Goal: Task Accomplishment & Management: Manage account settings

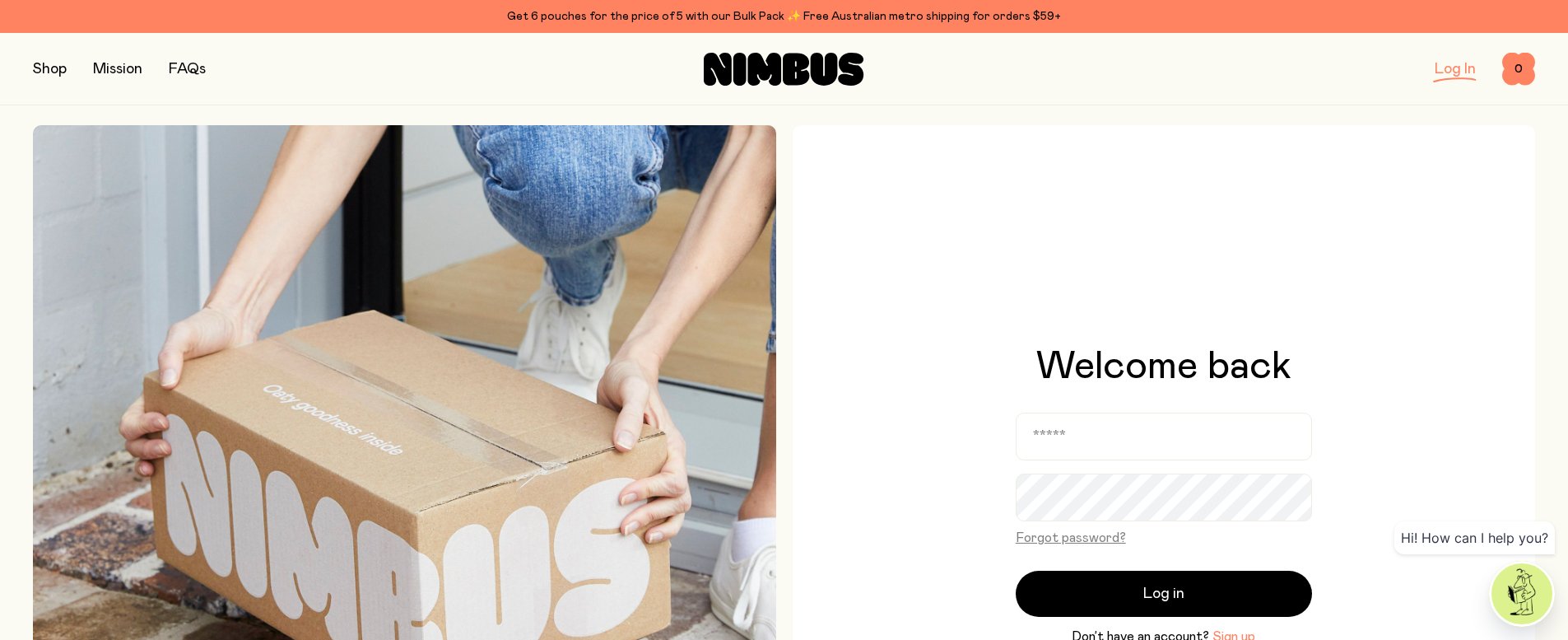
click at [1455, 78] on div "Log In" at bounding box center [1455, 68] width 42 height 23
click at [1454, 67] on link "Log In" at bounding box center [1455, 69] width 42 height 15
type input "**********"
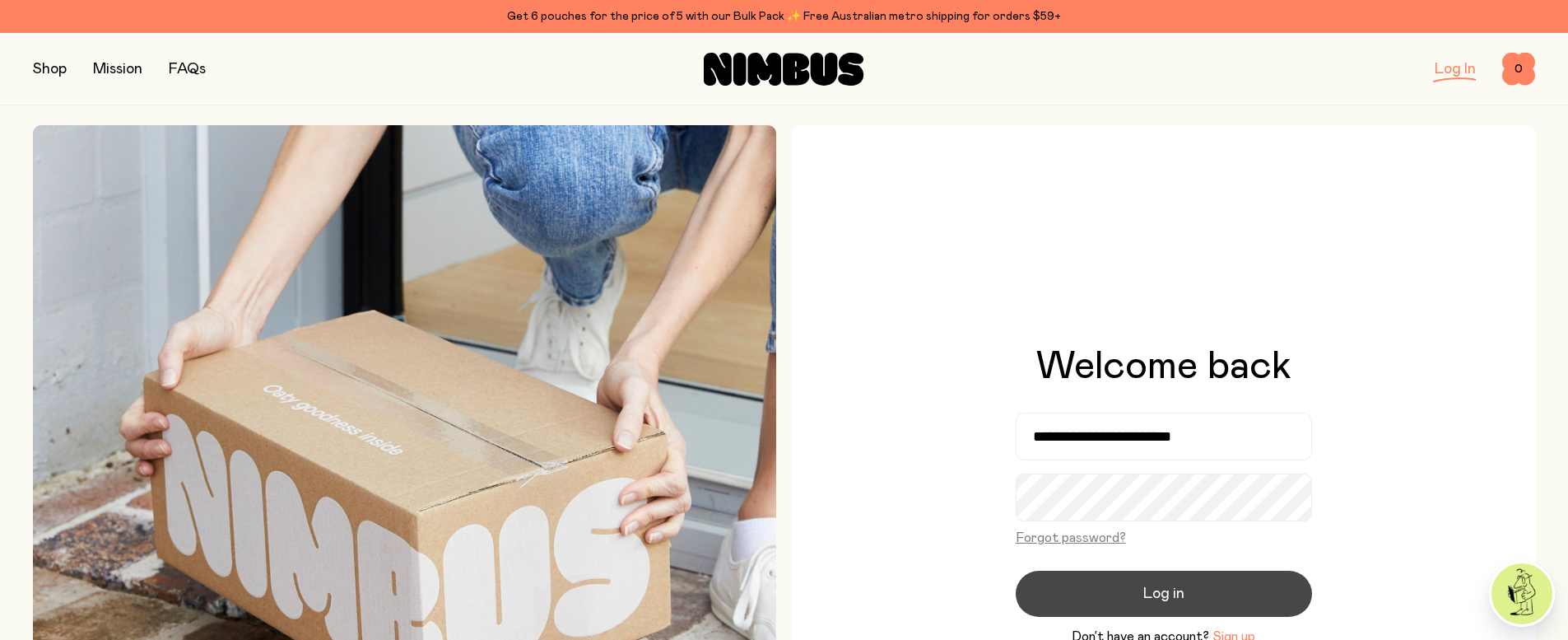
click at [1179, 591] on button "Log in" at bounding box center [1164, 594] width 296 height 46
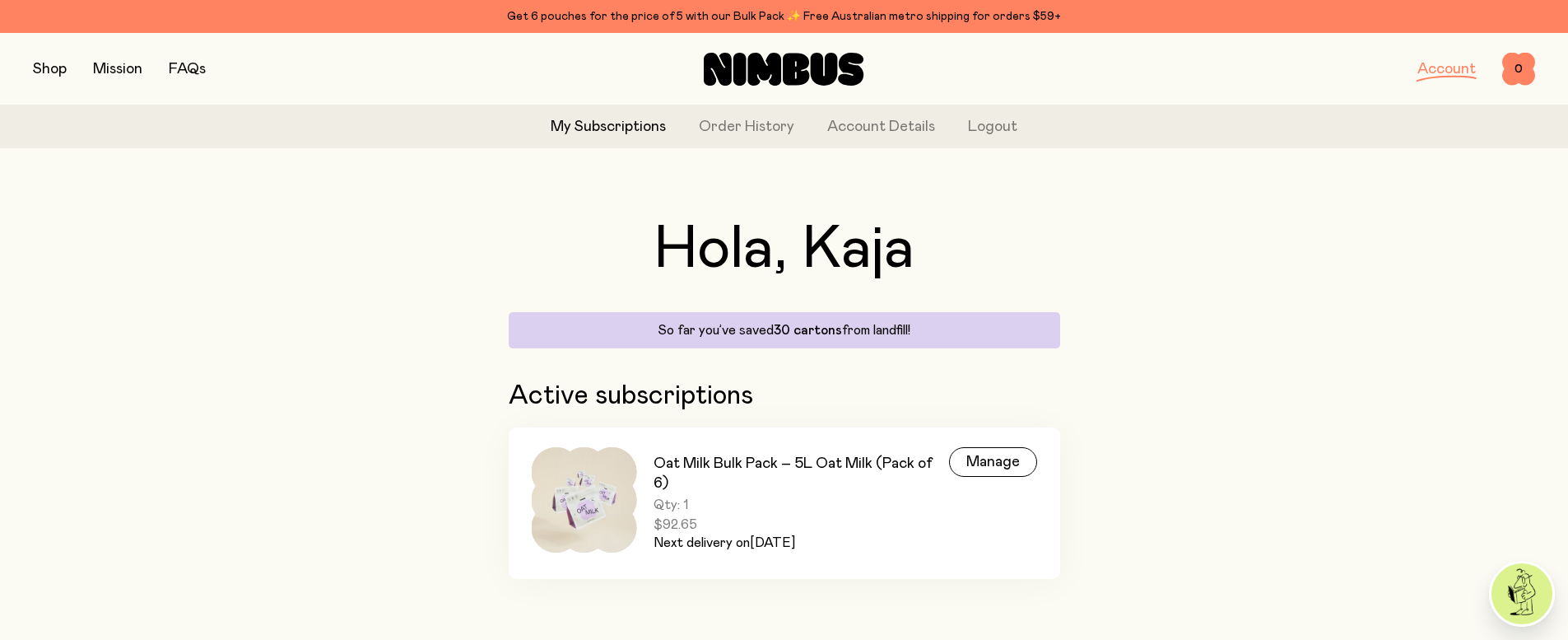
scroll to position [12, 0]
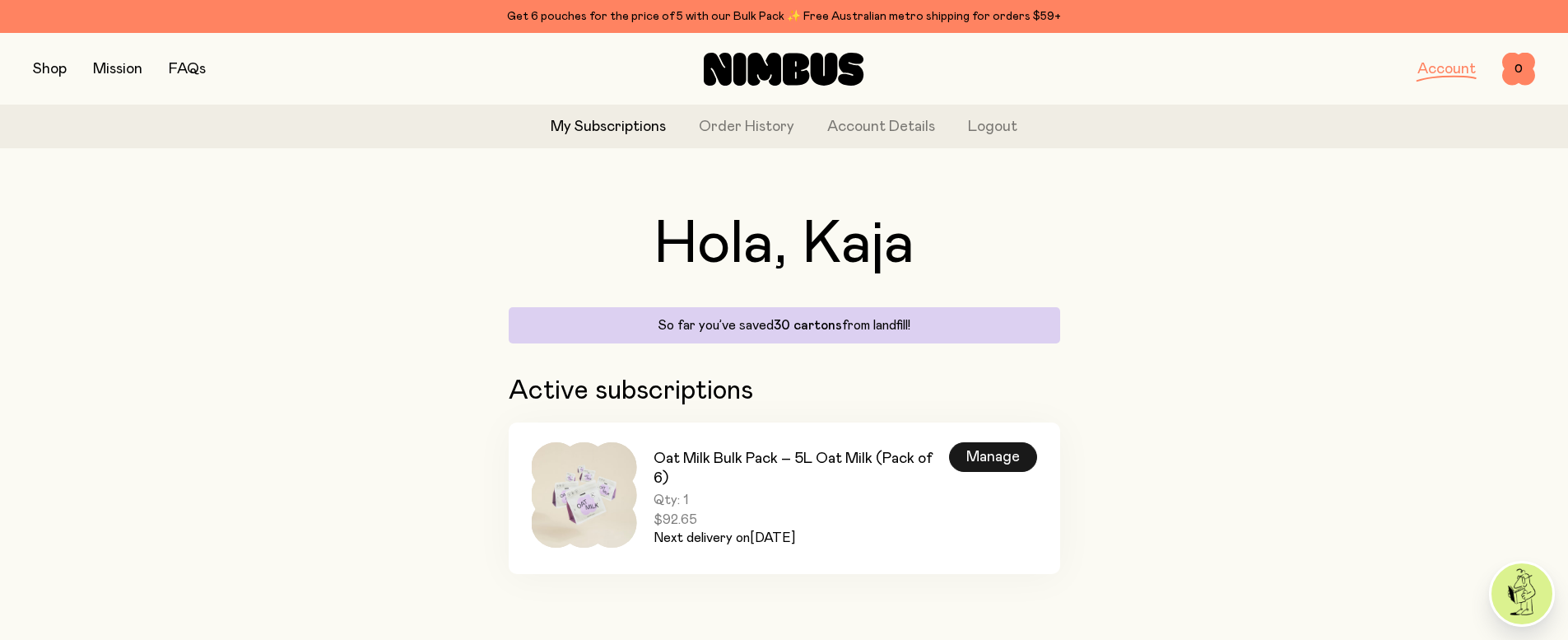
click at [992, 458] on div "Manage" at bounding box center [993, 457] width 88 height 30
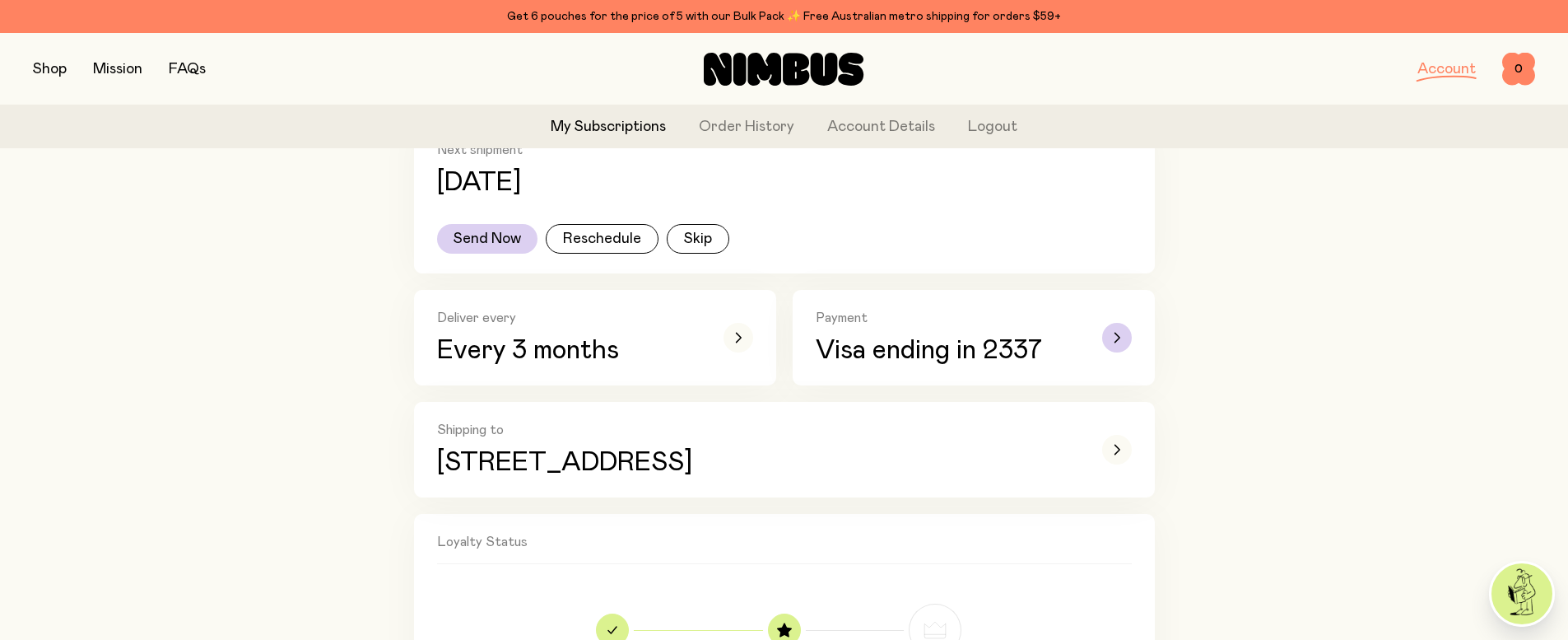
scroll to position [356, 0]
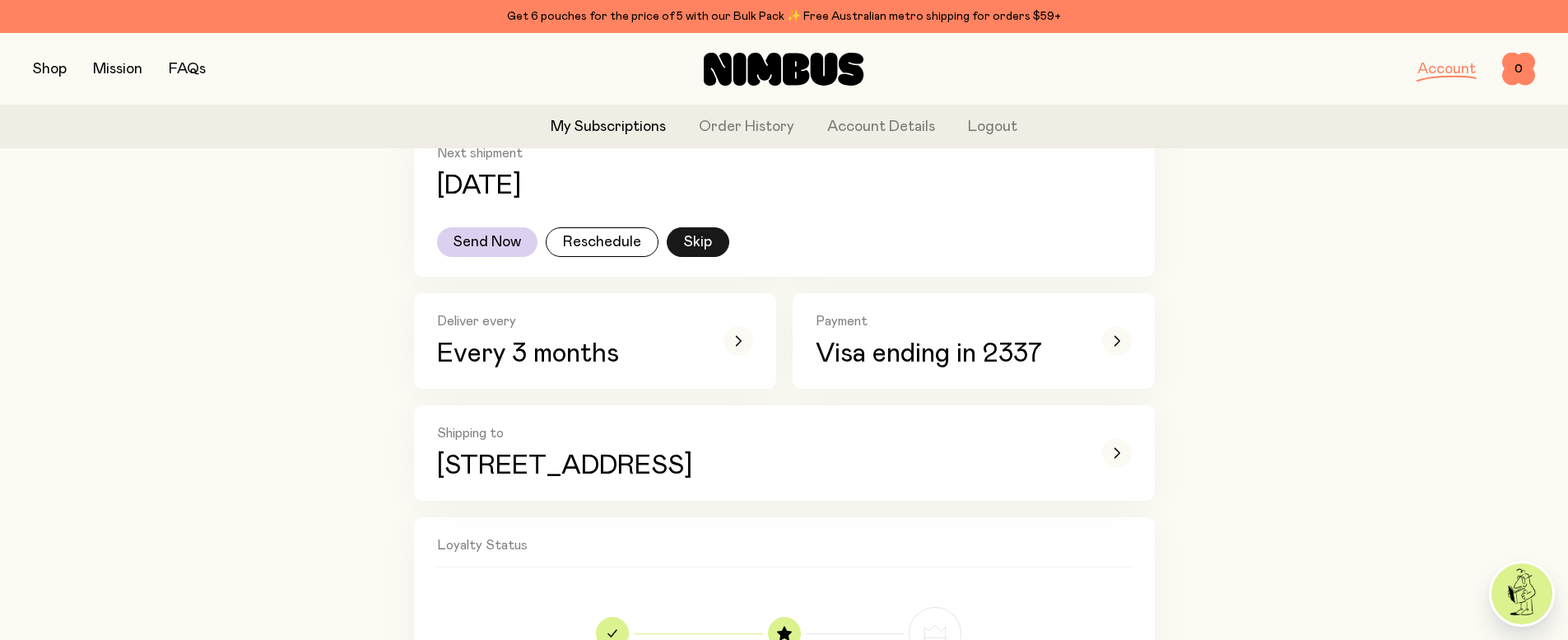
click at [687, 243] on button "Skip" at bounding box center [699, 242] width 63 height 30
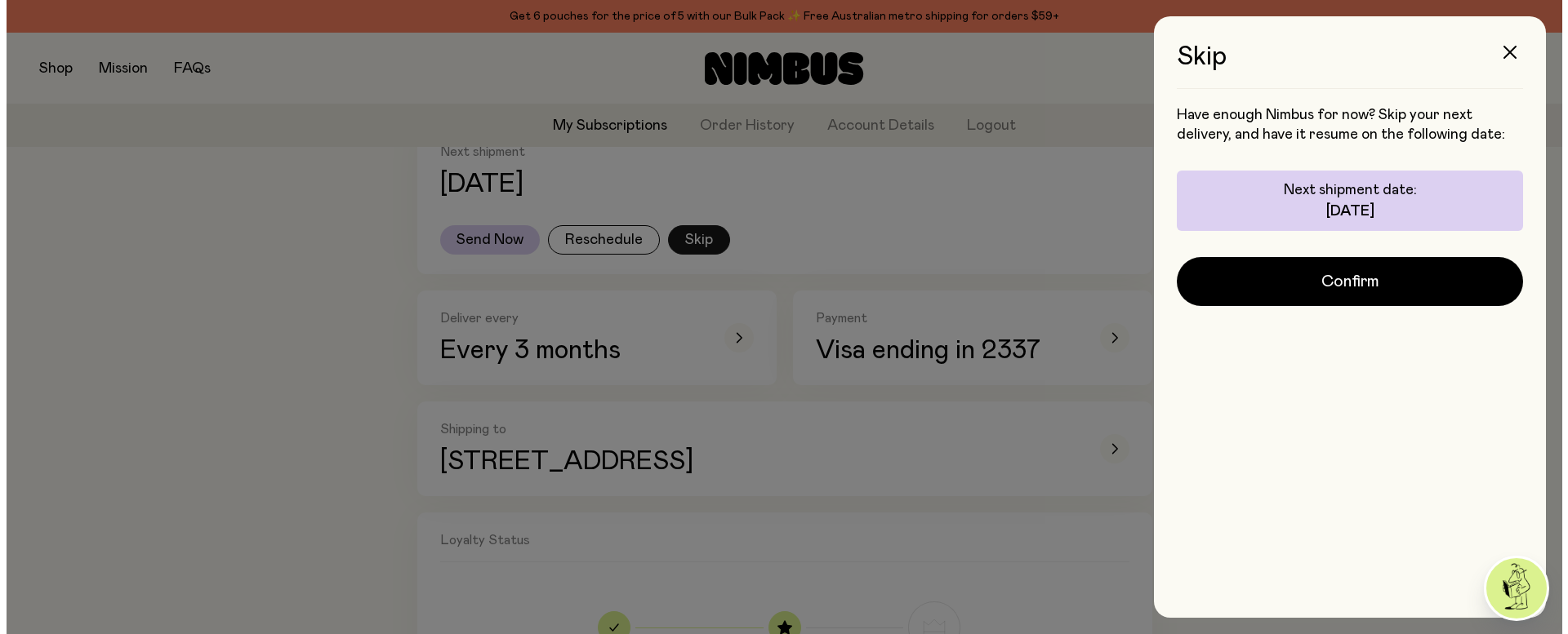
scroll to position [0, 0]
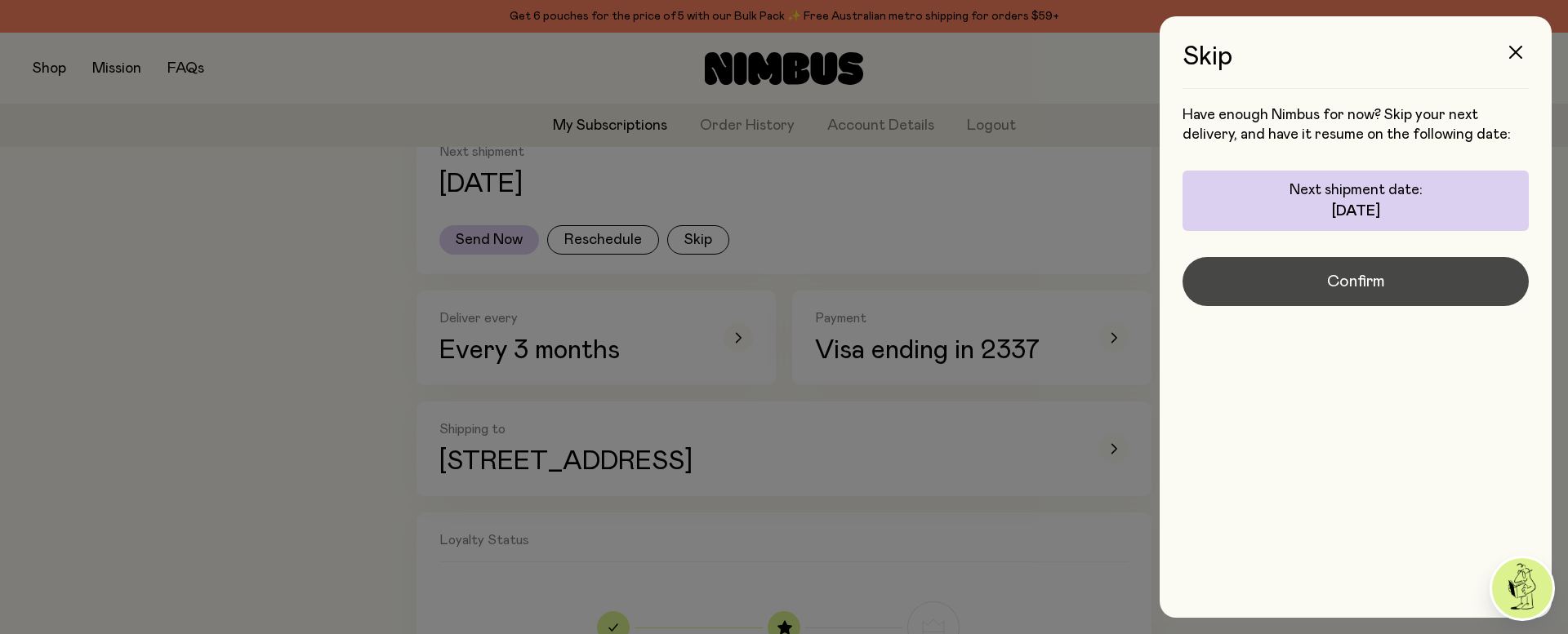
click at [1355, 284] on span "Confirm" at bounding box center [1356, 281] width 58 height 23
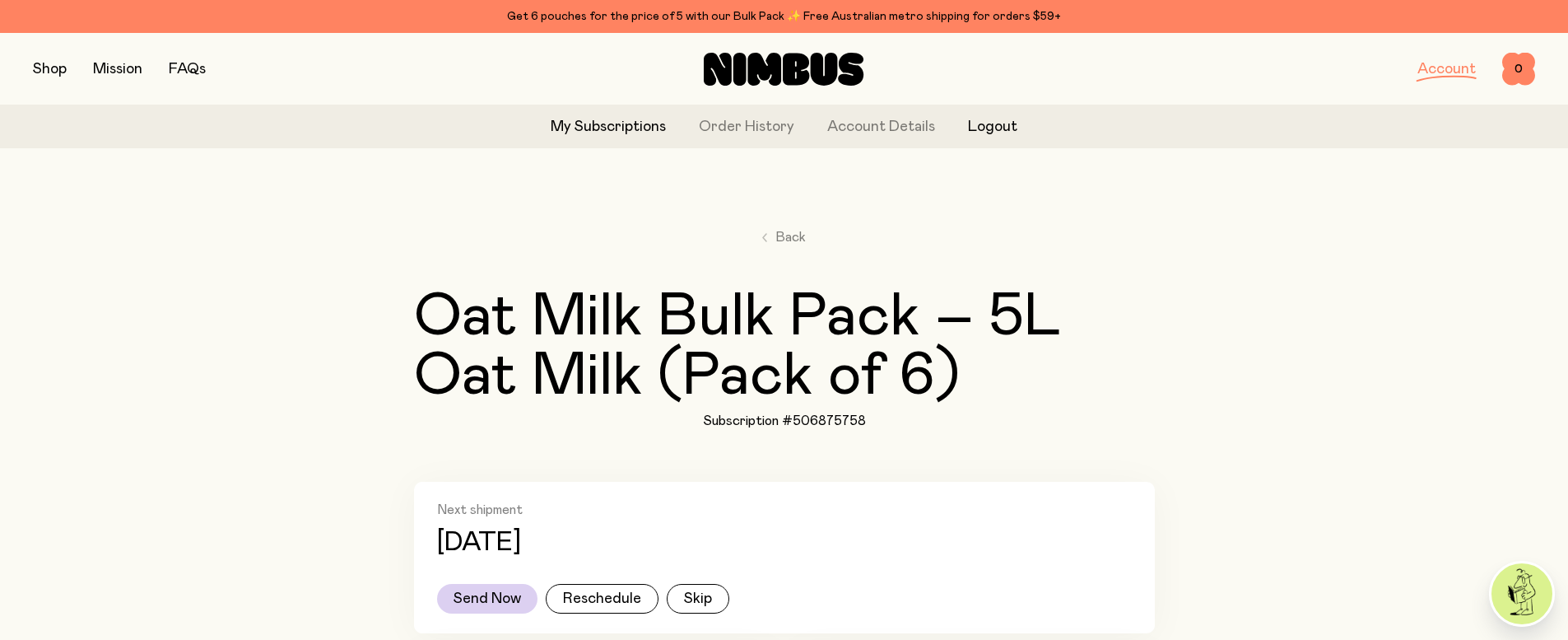
click at [993, 127] on button "Logout" at bounding box center [993, 127] width 50 height 22
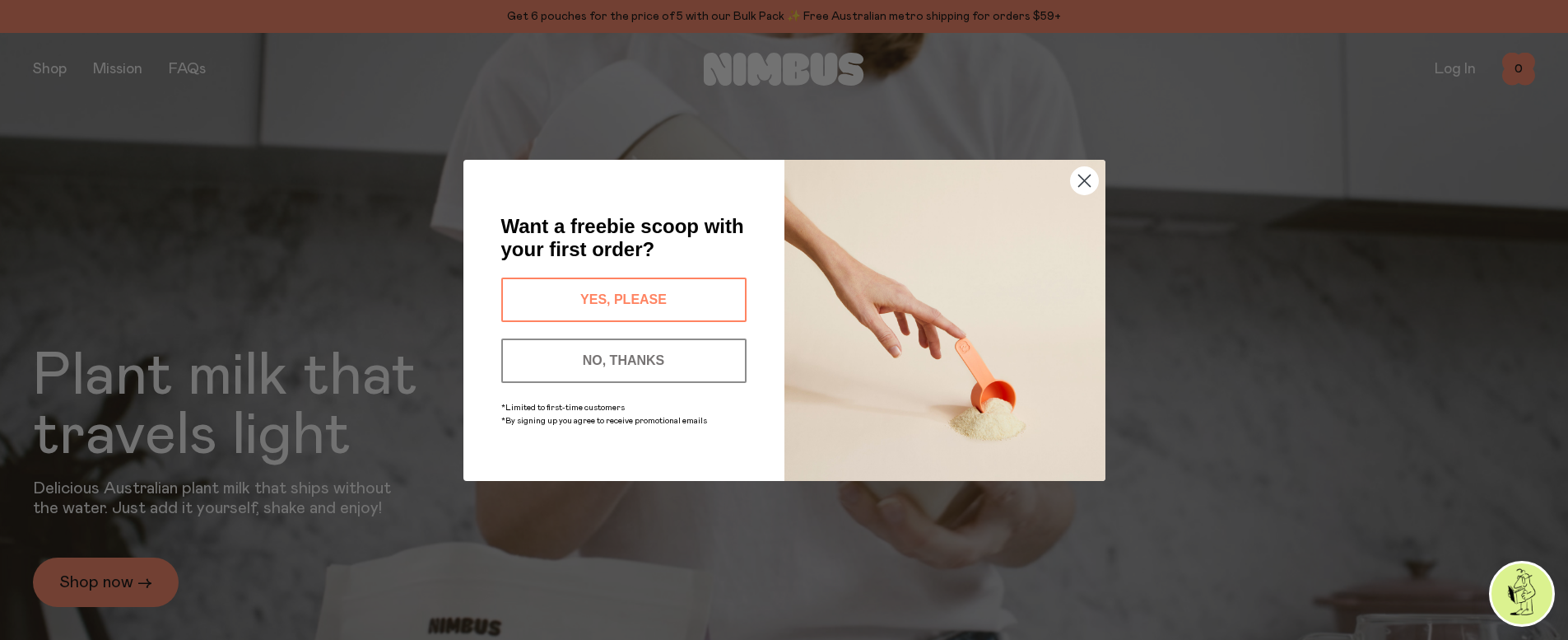
click at [623, 363] on button "NO, THANKS" at bounding box center [624, 361] width 245 height 44
